Goal: Navigation & Orientation: Find specific page/section

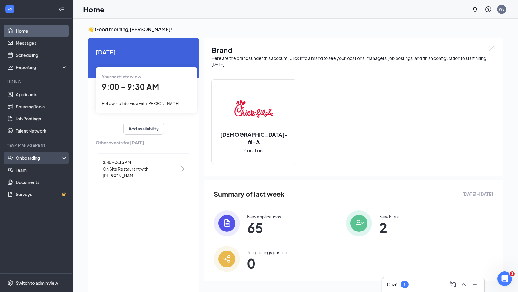
click at [27, 159] on div "Onboarding" at bounding box center [39, 158] width 47 height 6
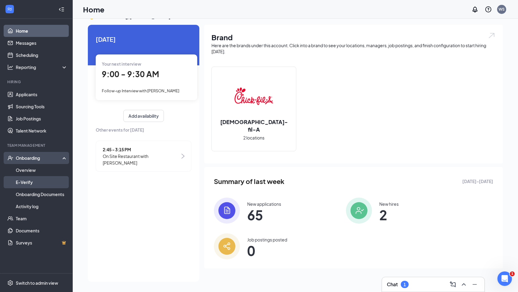
scroll to position [13, 0]
click at [31, 197] on link "Onboarding Documents" at bounding box center [42, 194] width 52 height 12
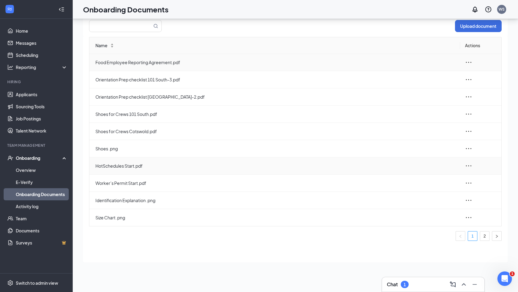
scroll to position [27, 0]
click at [467, 80] on icon "ellipsis" at bounding box center [468, 79] width 7 height 7
click at [417, 95] on div "View and download" at bounding box center [435, 93] width 65 height 7
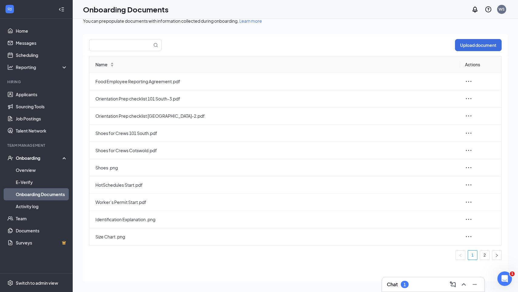
scroll to position [11, 0]
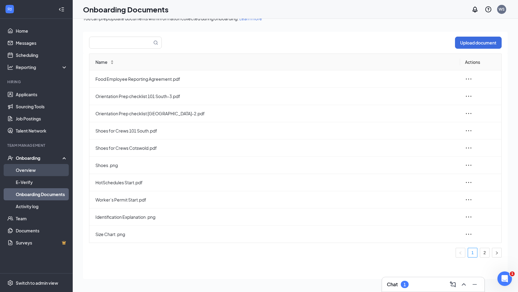
click at [37, 168] on link "Overview" at bounding box center [42, 170] width 52 height 12
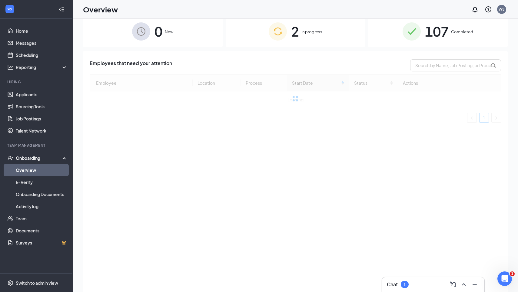
click at [237, 42] on div "2 In progress" at bounding box center [296, 31] width 140 height 32
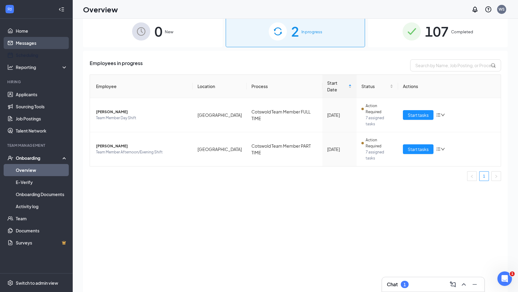
click at [19, 45] on link "Messages" at bounding box center [42, 43] width 52 height 12
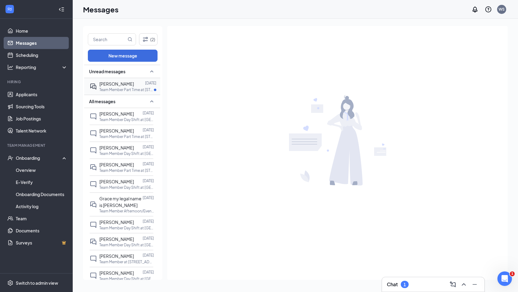
click at [118, 90] on p "Team Member Part Time at [STREET_ADDRESS][PERSON_NAME]" at bounding box center [126, 89] width 55 height 5
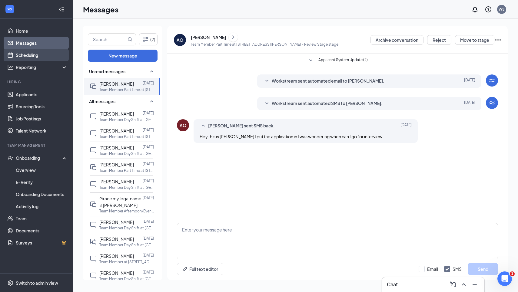
click at [24, 58] on link "Scheduling" at bounding box center [42, 55] width 52 height 12
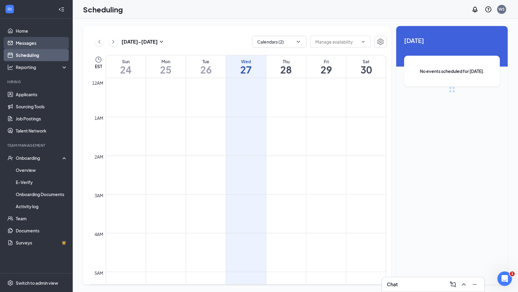
click at [25, 43] on link "Messages" at bounding box center [42, 43] width 52 height 12
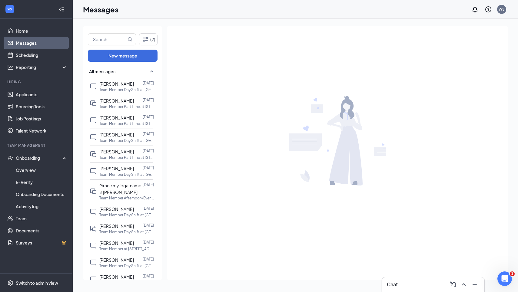
click at [285, 1] on div "Messages WS" at bounding box center [295, 9] width 445 height 19
click at [285, 0] on div "Messages WS" at bounding box center [295, 9] width 445 height 19
click at [285, 0] on html "Home Messages Scheduling Reporting Hiring Applicants Sourcing Tools Job Posting…" at bounding box center [259, 146] width 518 height 292
